Goal: Navigation & Orientation: Understand site structure

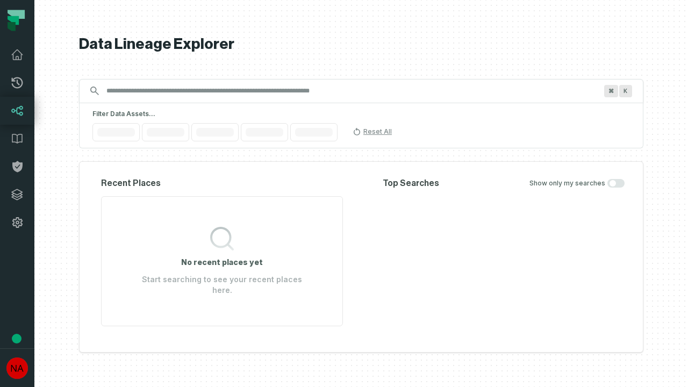
click at [17, 195] on icon at bounding box center [17, 194] width 11 height 11
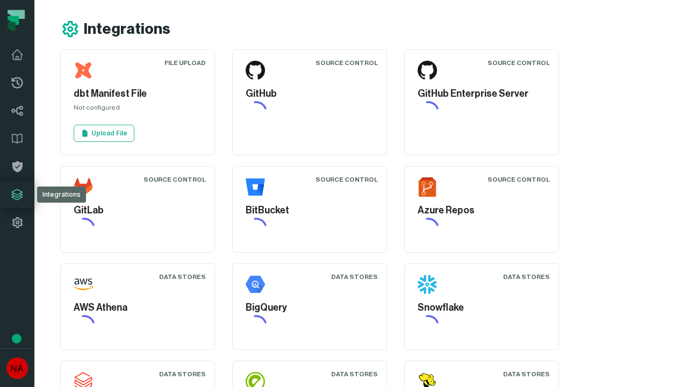
click at [17, 223] on icon at bounding box center [17, 222] width 13 height 13
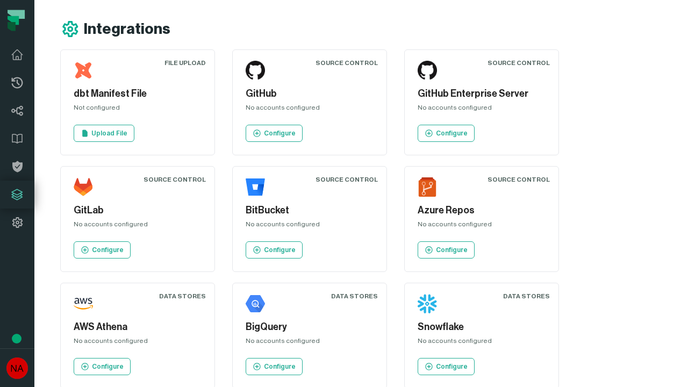
click at [17, 83] on icon at bounding box center [17, 82] width 11 height 11
